Goal: Check status: Check status

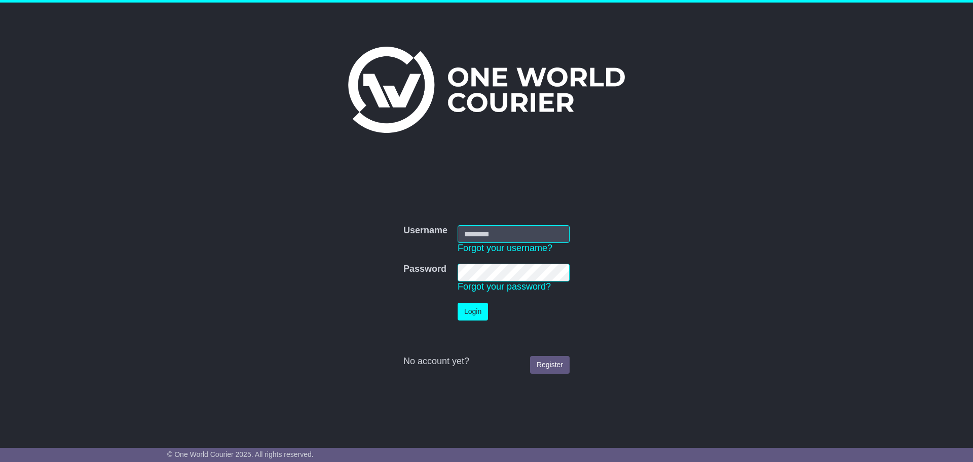
type input "**********"
click at [465, 314] on button "Login" at bounding box center [472, 311] width 30 height 18
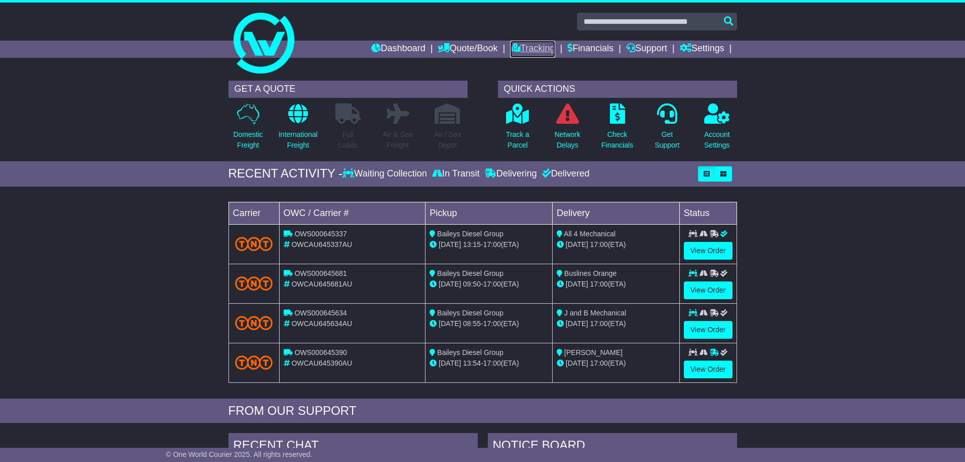
click at [534, 51] on link "Tracking" at bounding box center [532, 49] width 45 height 17
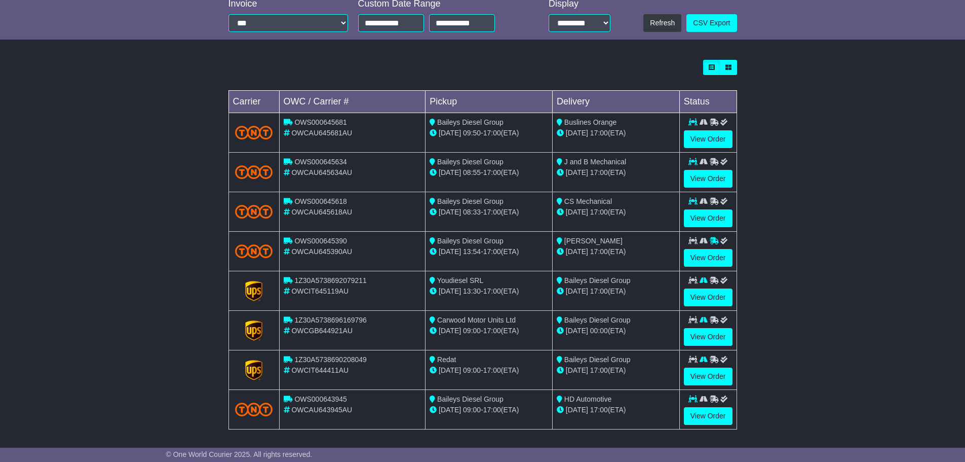
scroll to position [243, 0]
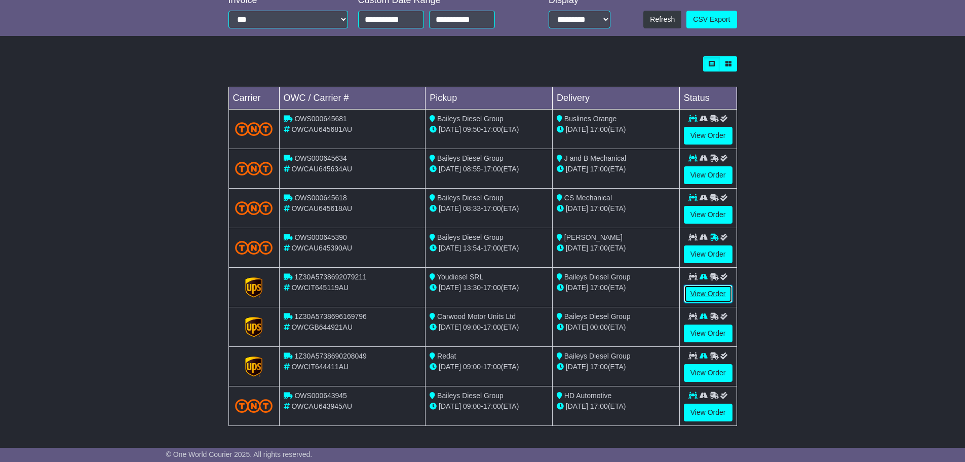
click at [708, 292] on link "View Order" at bounding box center [708, 294] width 49 height 18
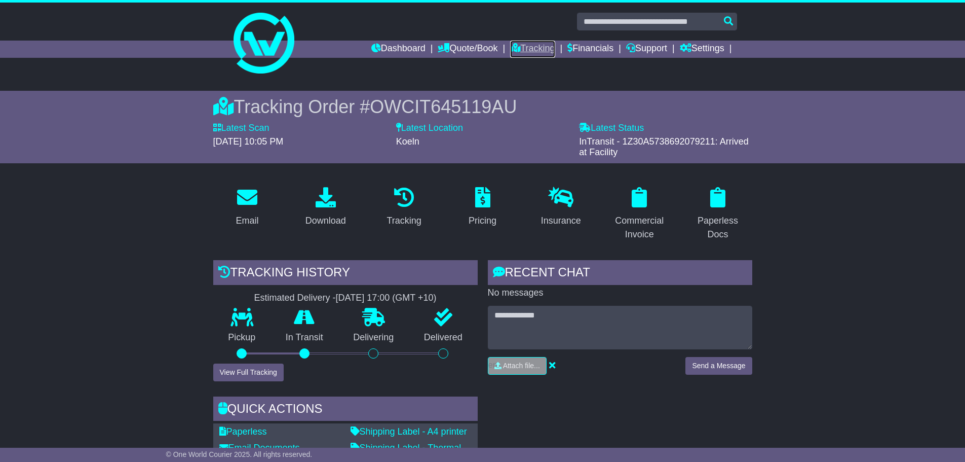
click at [535, 48] on link "Tracking" at bounding box center [532, 49] width 45 height 17
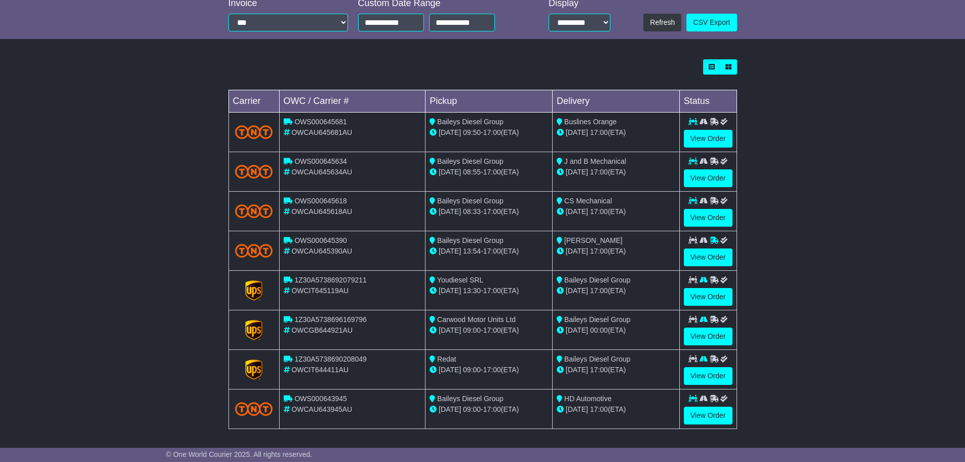
scroll to position [243, 0]
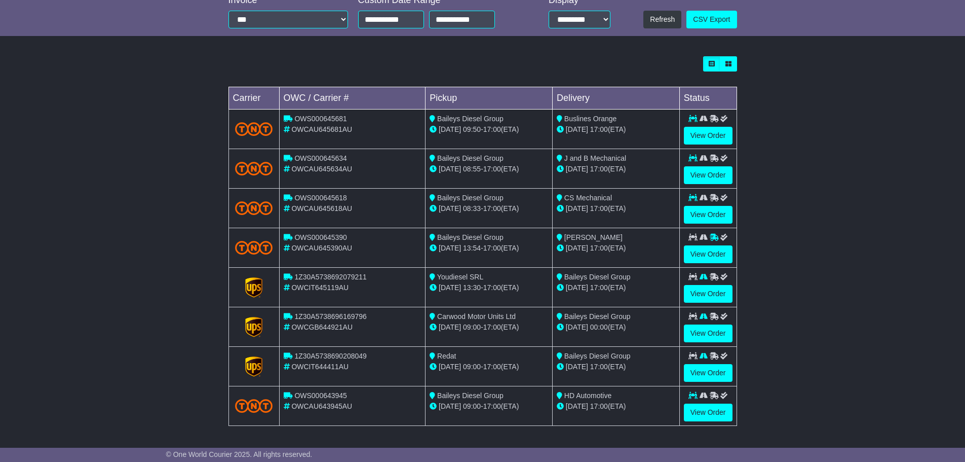
click at [342, 316] on span "1Z30A5738696169796" at bounding box center [330, 316] width 72 height 8
copy span "1Z30A5738696169796"
click at [797, 323] on div "Loading... No bookings found Carrier OWC / Carrier # Pickup Delivery Status OWS…" at bounding box center [482, 246] width 965 height 390
click at [699, 417] on link "View Order" at bounding box center [708, 412] width 49 height 18
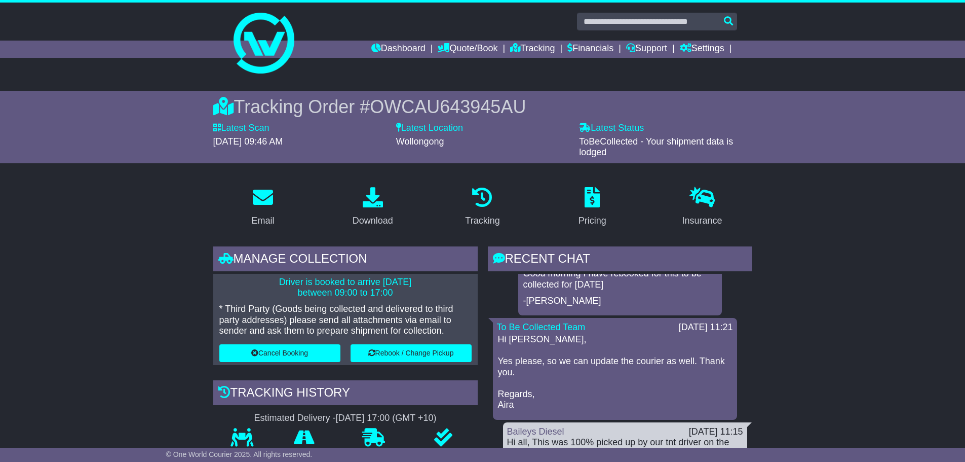
scroll to position [51, 0]
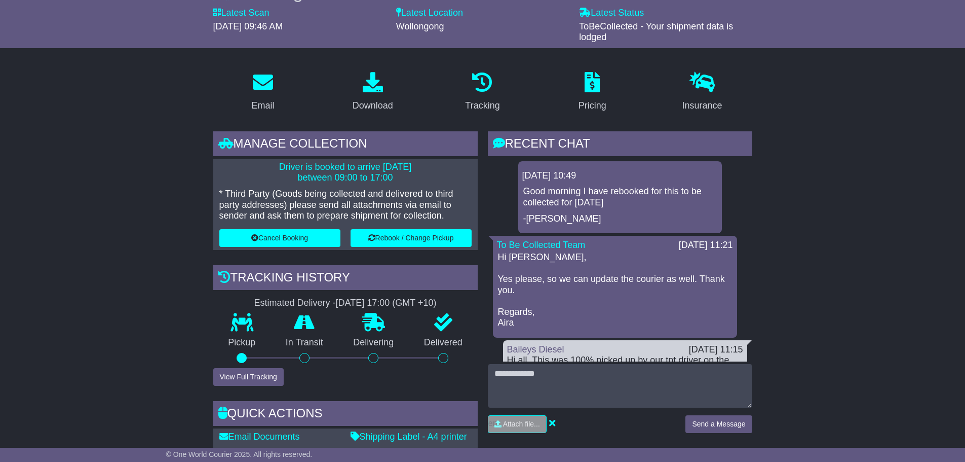
scroll to position [253, 0]
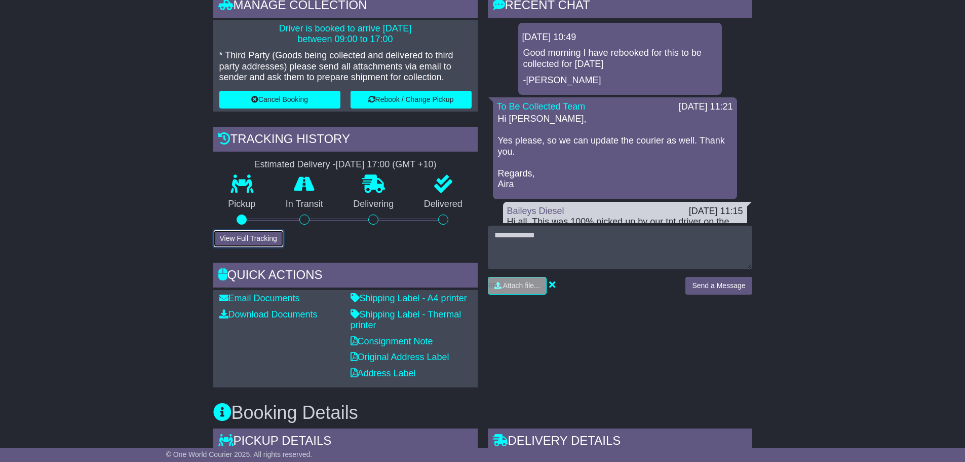
click at [274, 240] on button "View Full Tracking" at bounding box center [248, 238] width 70 height 18
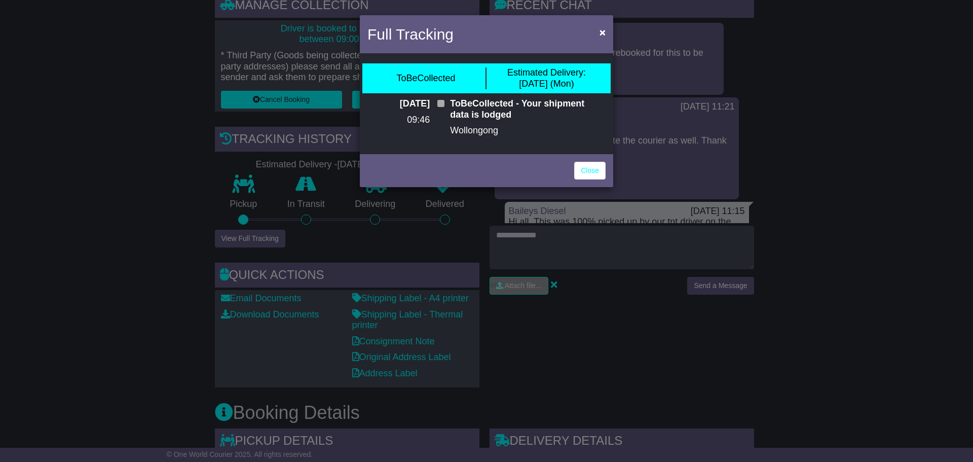
click at [873, 198] on div "Full Tracking × ToBeCollected Estimated Delivery: 15 Sep (Mon) 09 Sep 2025 09:4…" at bounding box center [486, 231] width 973 height 462
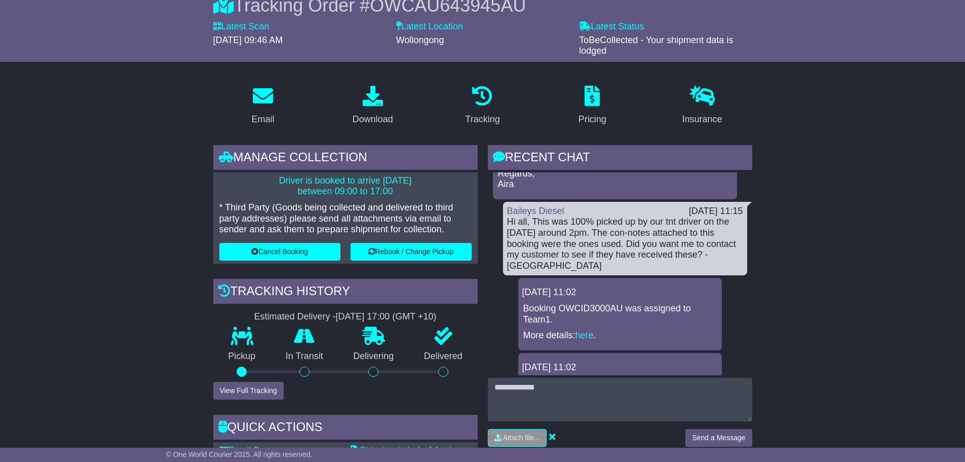
scroll to position [0, 0]
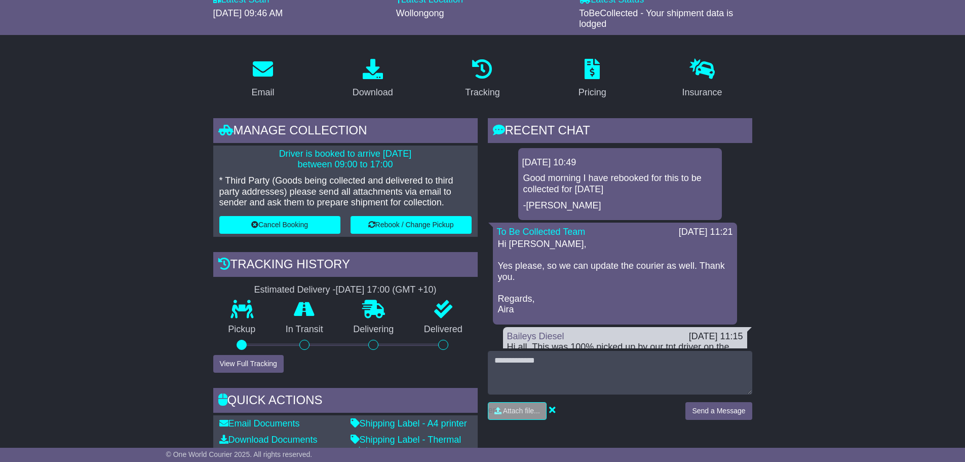
scroll to position [152, 0]
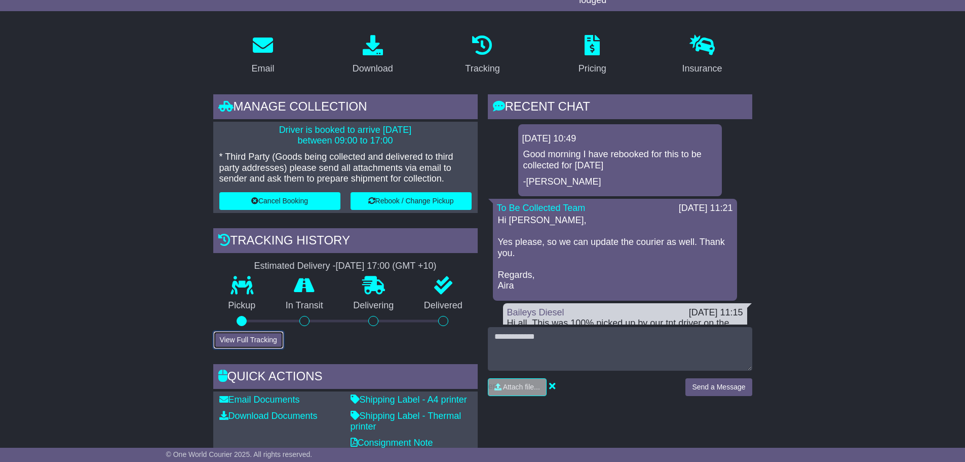
click at [272, 339] on button "View Full Tracking" at bounding box center [248, 340] width 70 height 18
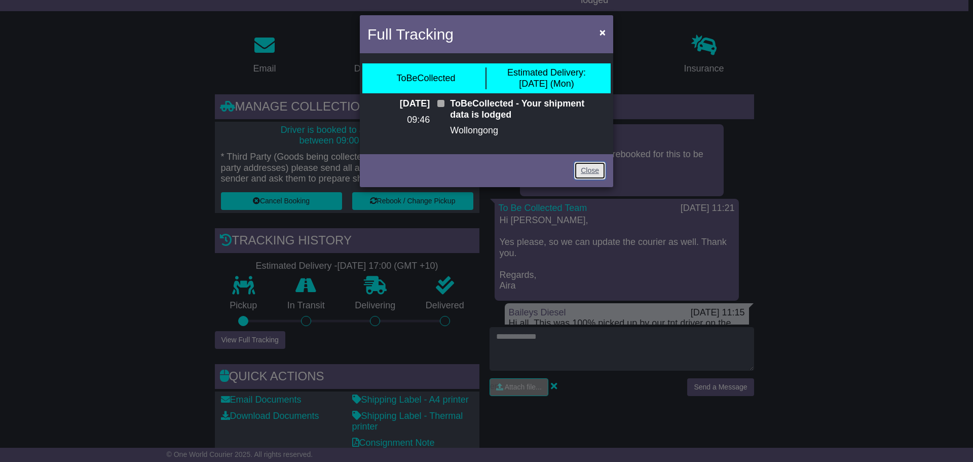
click at [587, 165] on link "Close" at bounding box center [589, 171] width 31 height 18
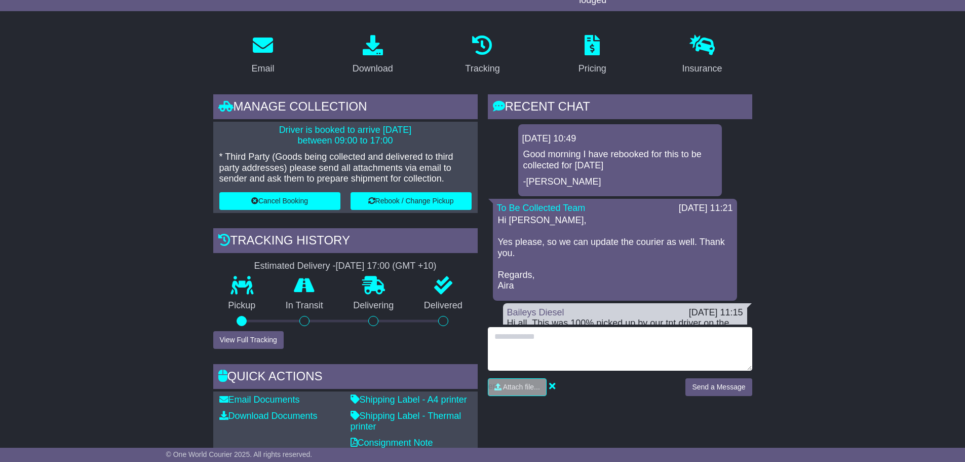
click at [577, 346] on textarea at bounding box center [620, 349] width 264 height 44
click at [612, 332] on textarea "**********" at bounding box center [620, 349] width 264 height 44
click at [587, 338] on textarea "**********" at bounding box center [620, 349] width 264 height 44
type textarea "**********"
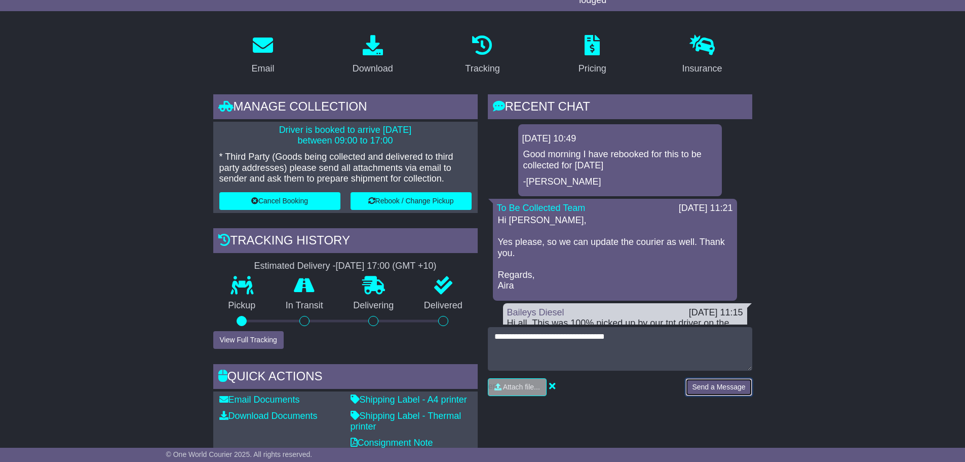
click at [706, 384] on button "Send a Message" at bounding box center [718, 387] width 66 height 18
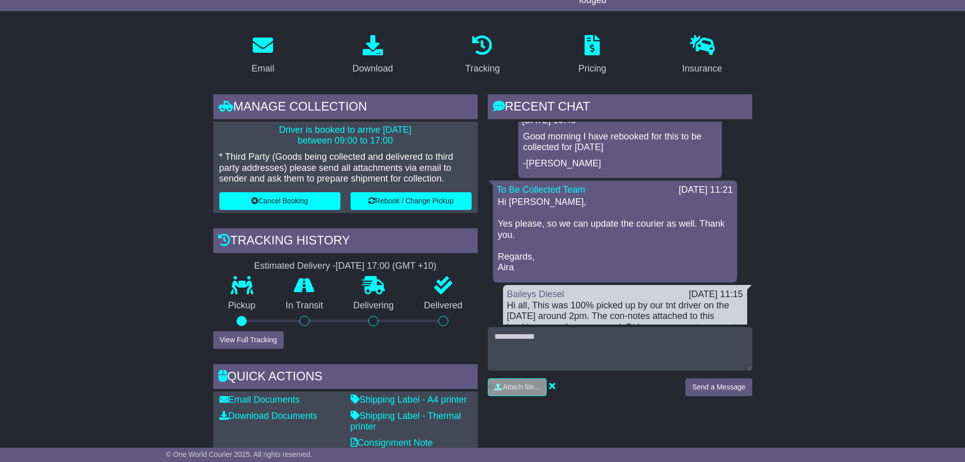
scroll to position [0, 0]
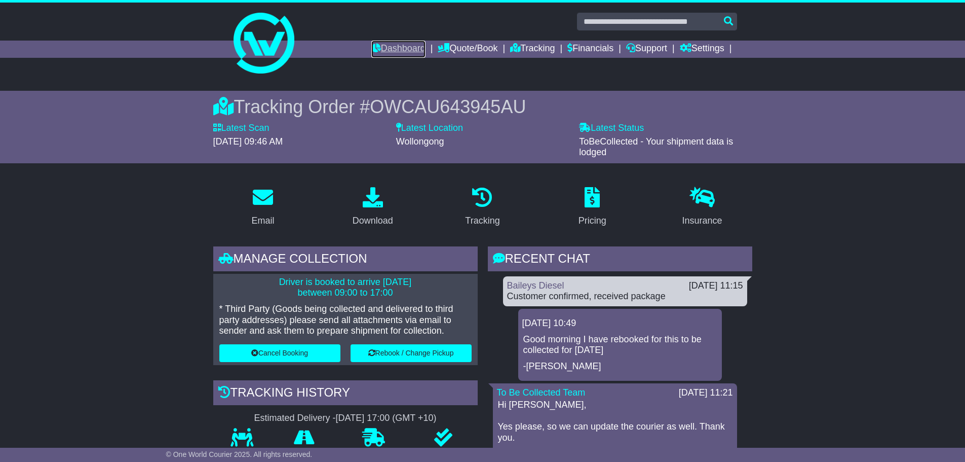
click at [405, 49] on link "Dashboard" at bounding box center [398, 49] width 54 height 17
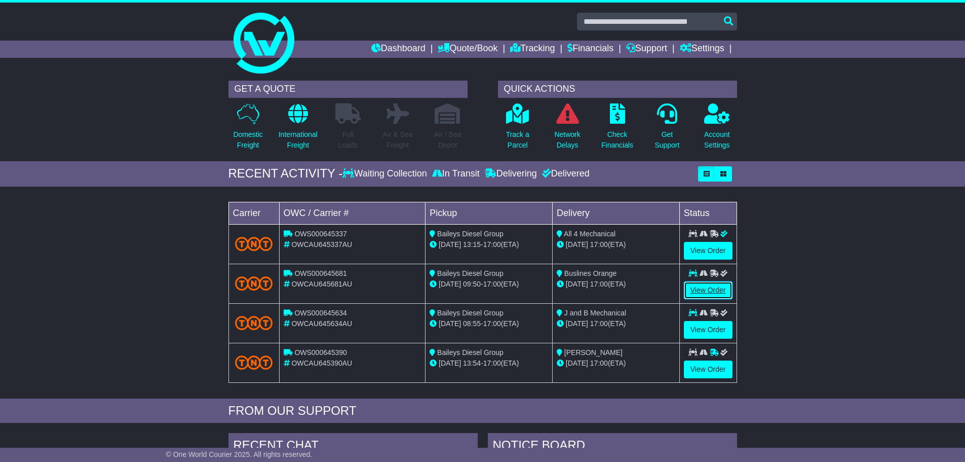
click at [704, 289] on link "View Order" at bounding box center [708, 290] width 49 height 18
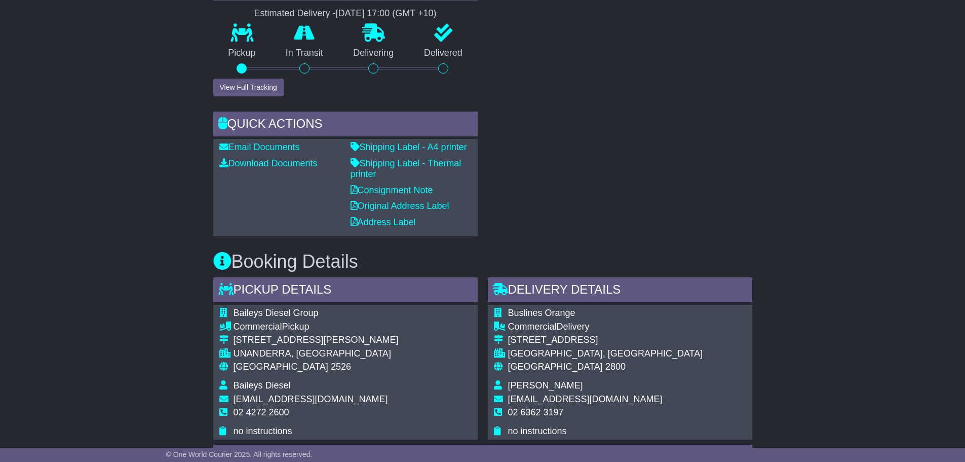
scroll to position [405, 0]
drag, startPoint x: 592, startPoint y: 336, endPoint x: 509, endPoint y: 336, distance: 83.1
click at [509, 336] on div "[STREET_ADDRESS]" at bounding box center [605, 338] width 195 height 11
copy div "[STREET_ADDRESS]"
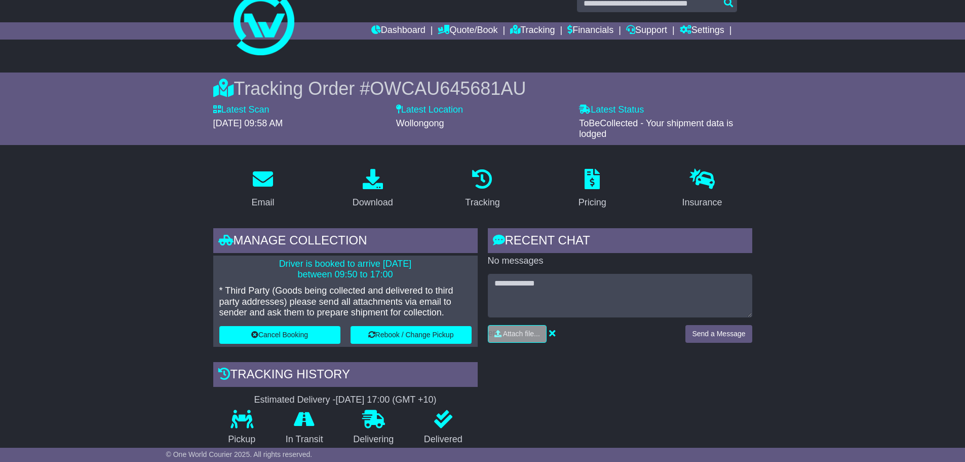
scroll to position [0, 0]
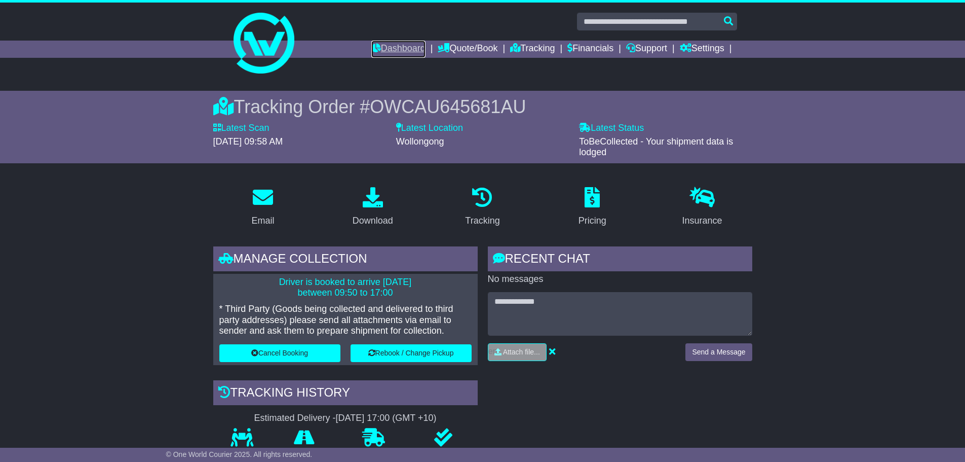
click at [392, 46] on link "Dashboard" at bounding box center [398, 49] width 54 height 17
